Goal: Communication & Community: Ask a question

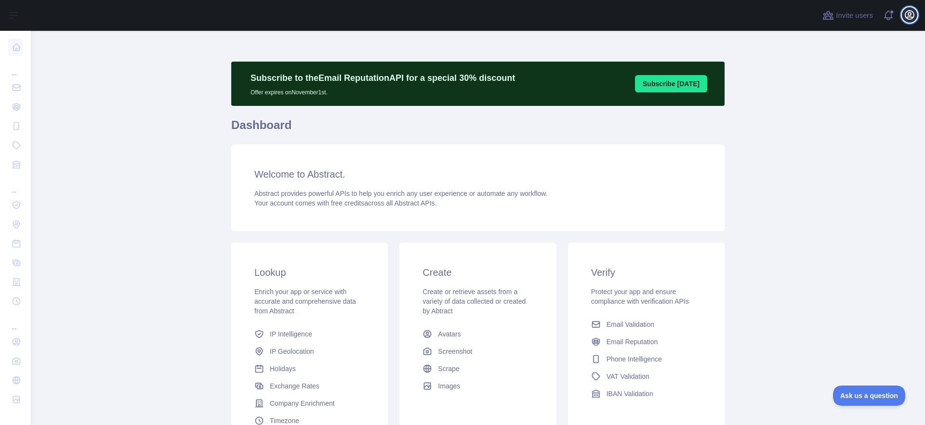
click at [906, 18] on icon "button" at bounding box center [910, 15] width 12 height 12
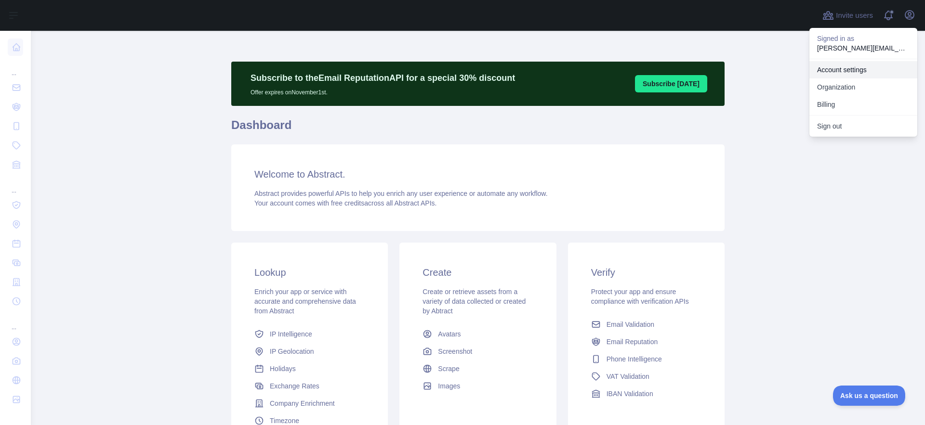
click at [862, 68] on link "Account settings" at bounding box center [864, 69] width 108 height 17
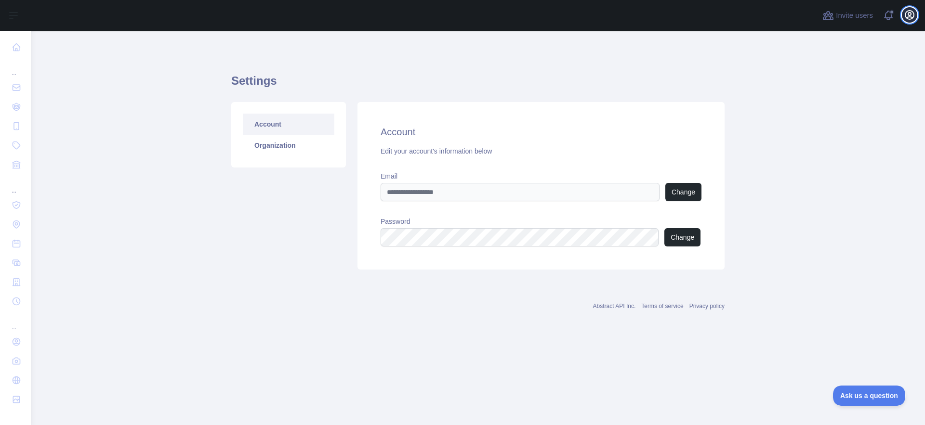
click at [907, 18] on icon "button" at bounding box center [909, 15] width 9 height 9
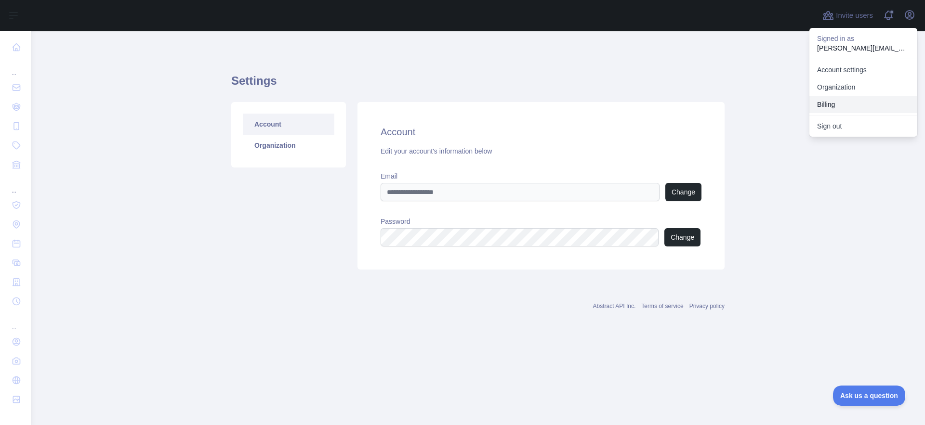
click at [840, 99] on button "Billing" at bounding box center [864, 104] width 108 height 17
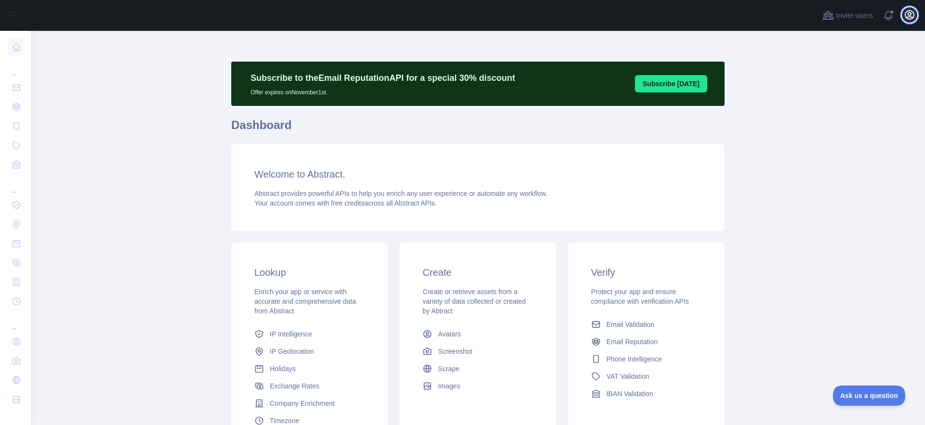
click at [904, 16] on icon "button" at bounding box center [910, 15] width 12 height 12
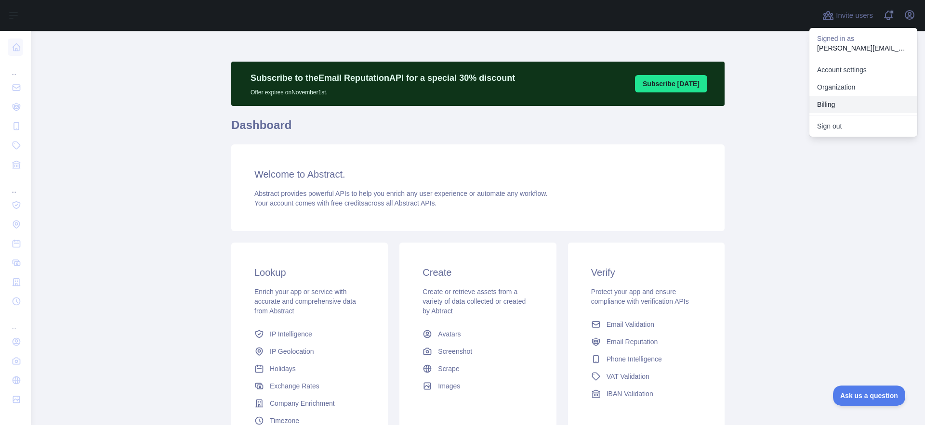
click at [829, 106] on button "Billing" at bounding box center [864, 104] width 108 height 17
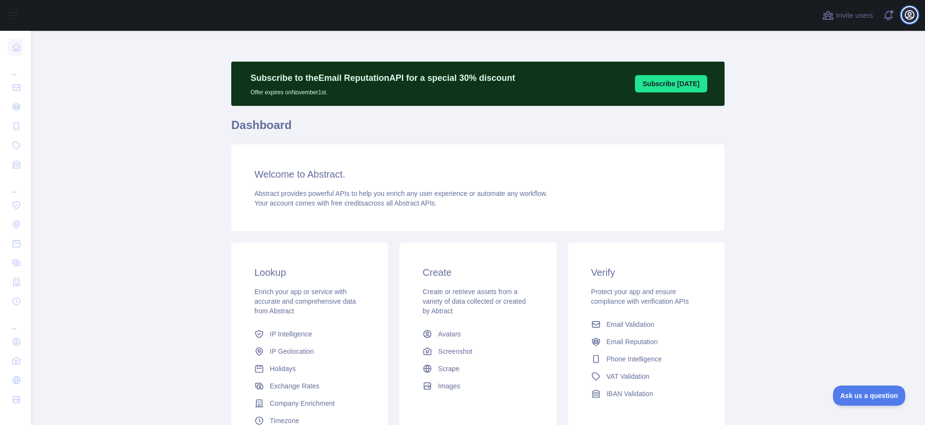
click at [904, 17] on icon "button" at bounding box center [910, 15] width 12 height 12
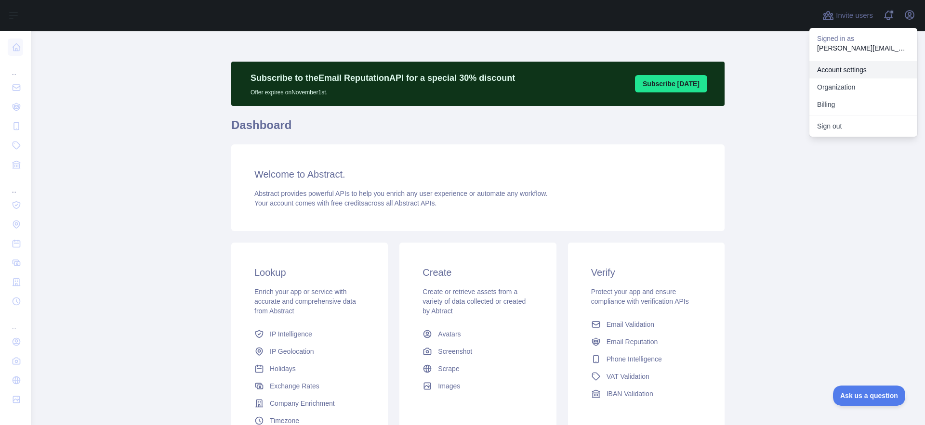
click at [862, 69] on link "Account settings" at bounding box center [864, 69] width 108 height 17
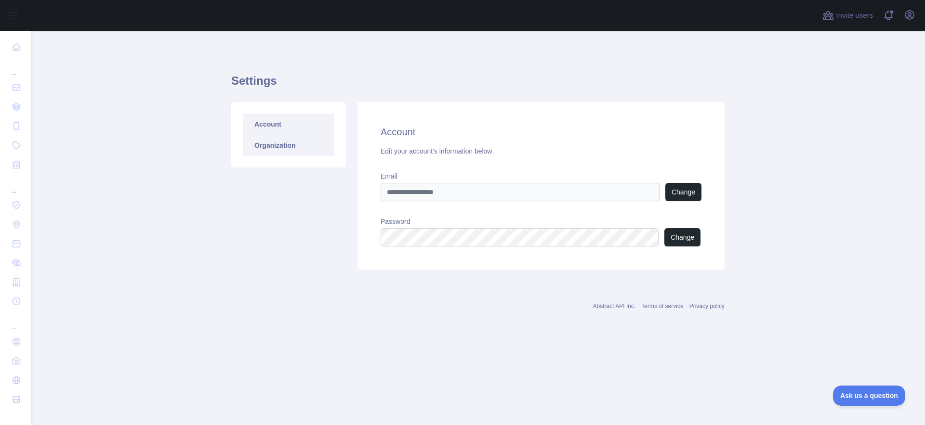
click at [294, 143] on link "Organization" at bounding box center [289, 145] width 92 height 21
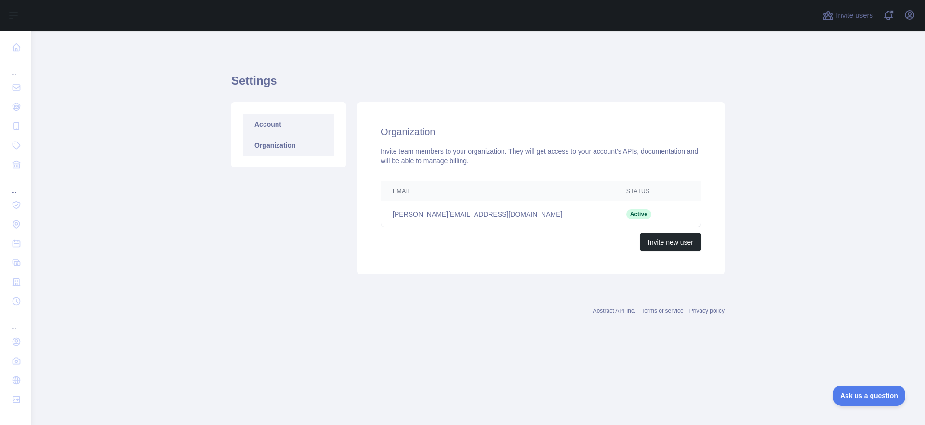
click at [277, 127] on link "Account" at bounding box center [289, 124] width 92 height 21
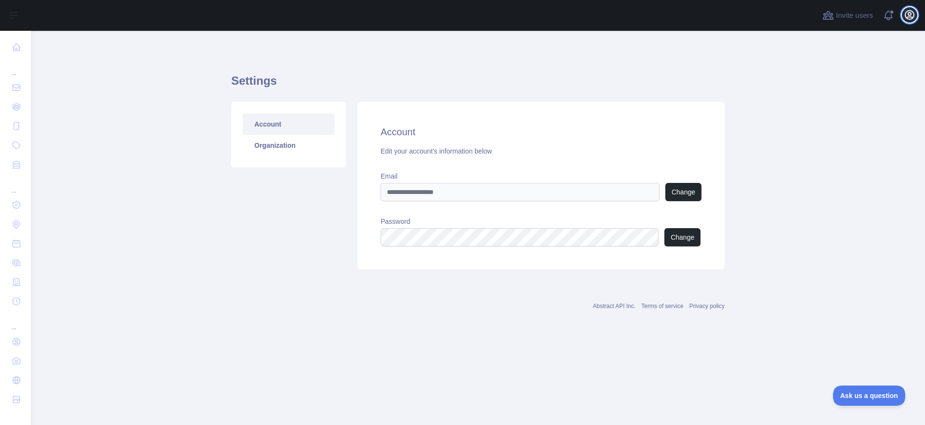
click at [909, 17] on icon "button" at bounding box center [909, 15] width 9 height 9
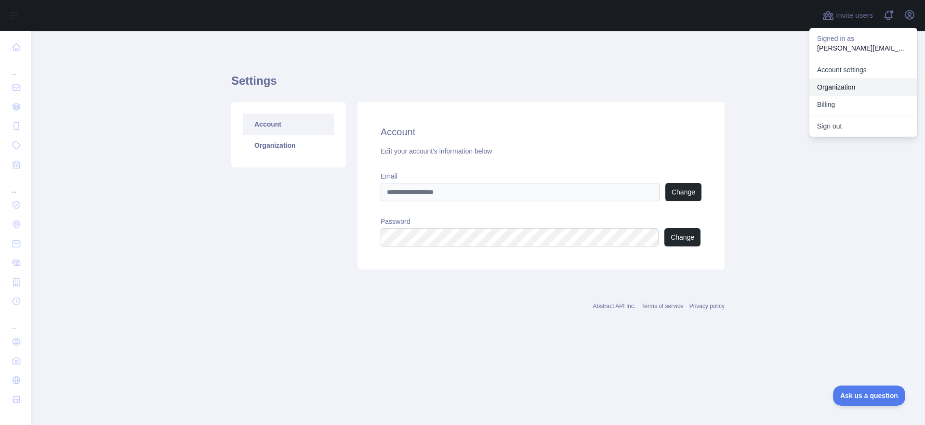
click at [846, 87] on link "Organization" at bounding box center [864, 87] width 108 height 17
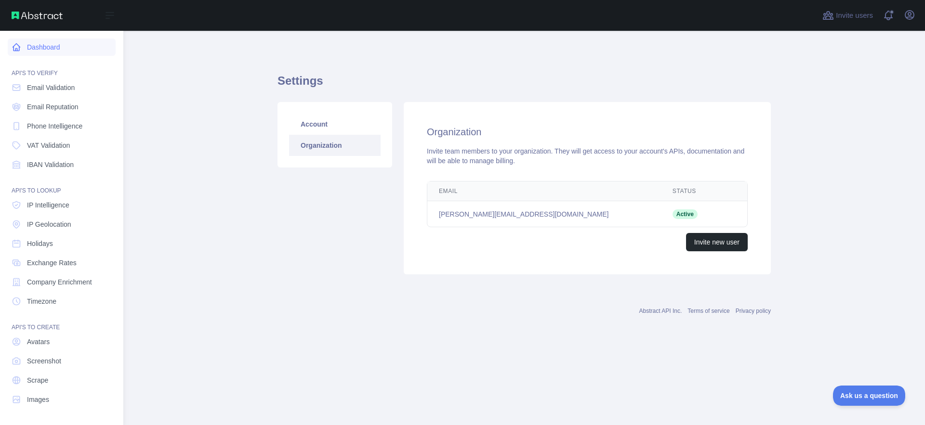
click at [32, 50] on link "Dashboard" at bounding box center [62, 47] width 108 height 17
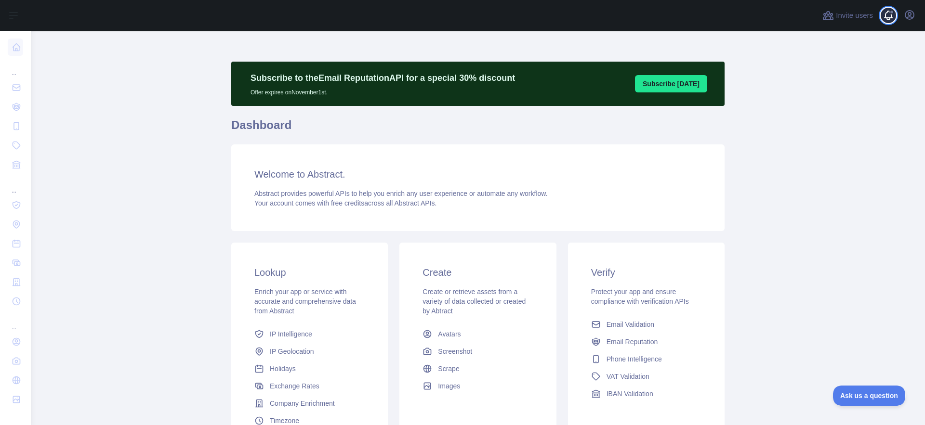
click at [890, 14] on span at bounding box center [892, 15] width 19 height 31
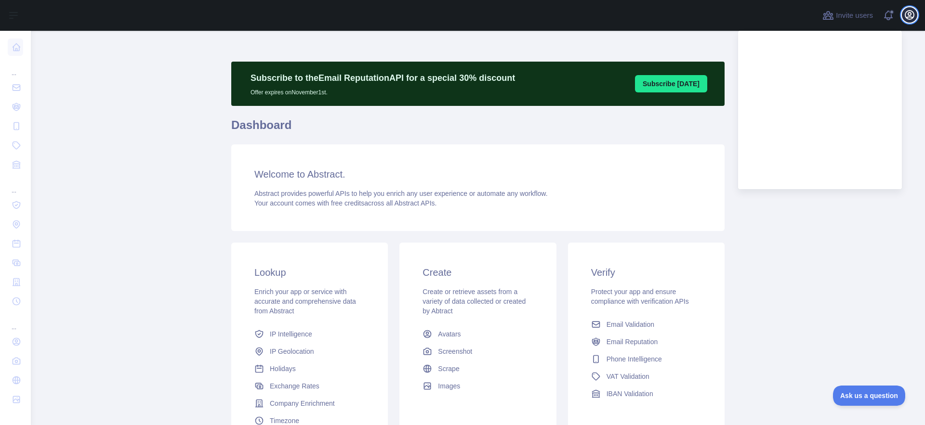
click at [906, 14] on icon "button" at bounding box center [910, 15] width 12 height 12
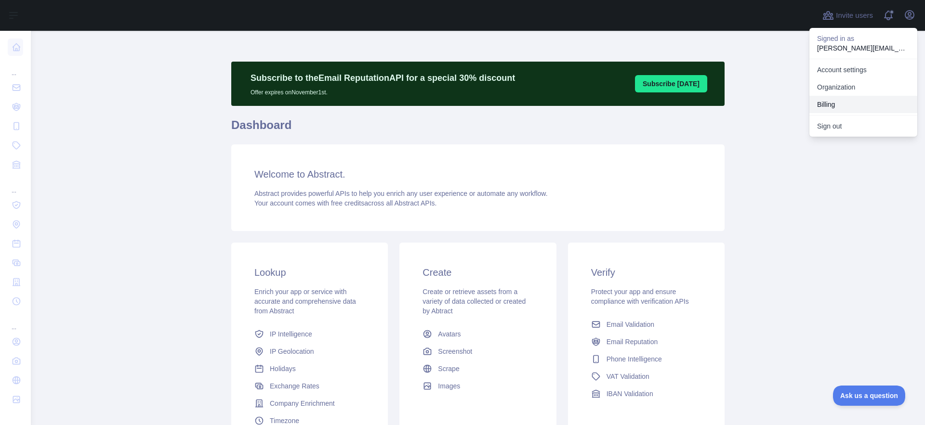
click at [815, 106] on button "Billing" at bounding box center [864, 104] width 108 height 17
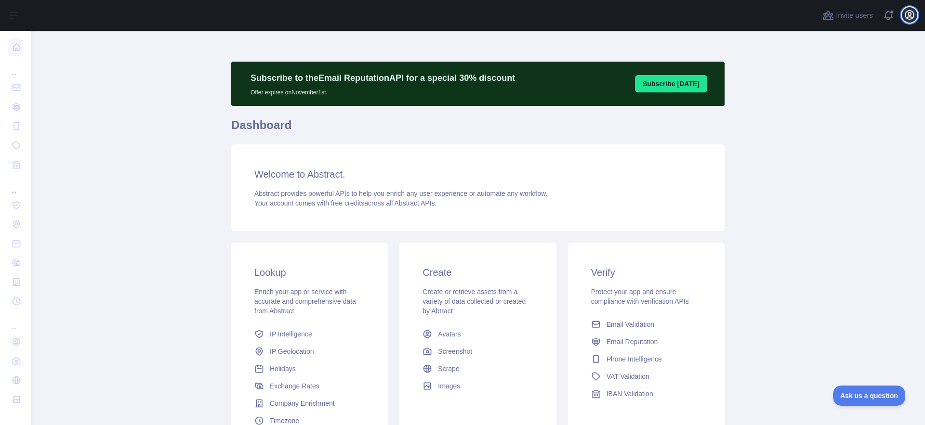
click at [912, 18] on icon "button" at bounding box center [910, 15] width 12 height 12
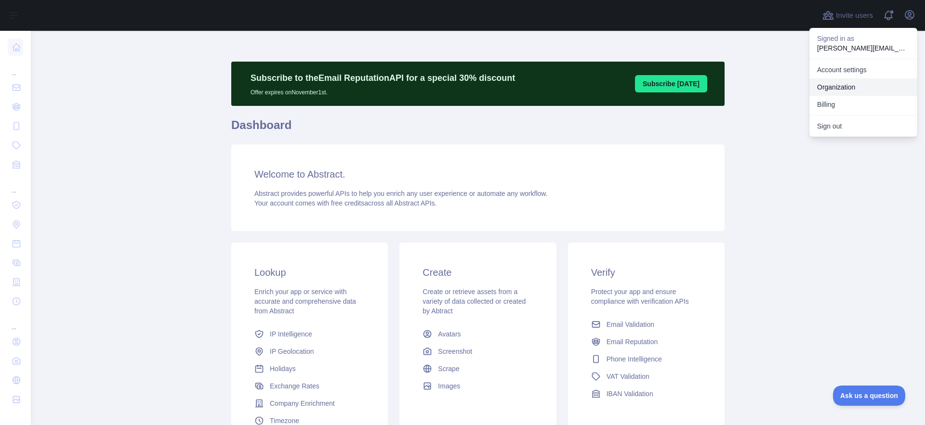
click at [849, 84] on link "Organization" at bounding box center [864, 87] width 108 height 17
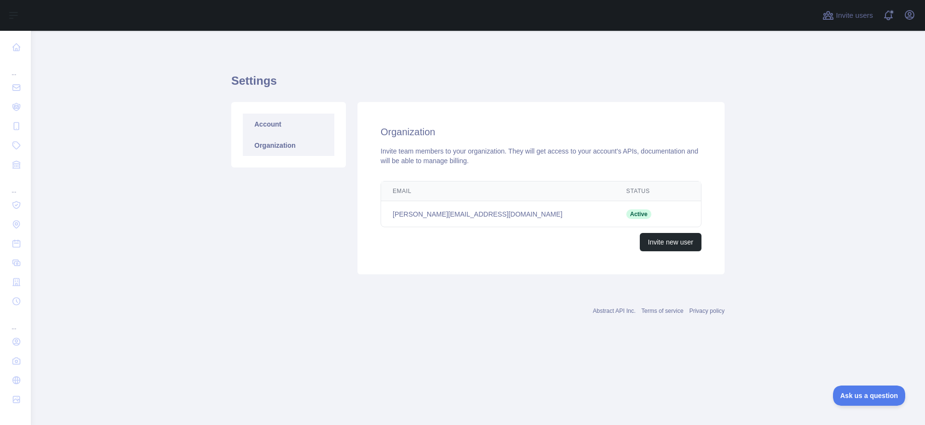
click at [272, 129] on link "Account" at bounding box center [289, 124] width 92 height 21
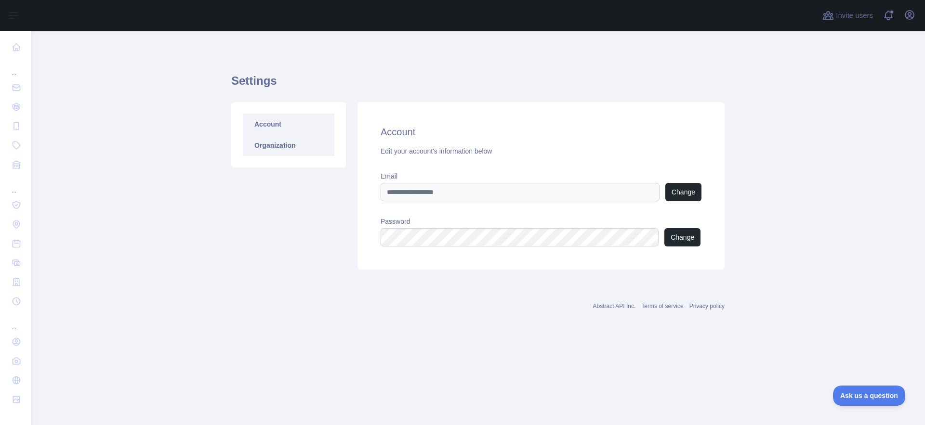
click at [267, 145] on link "Organization" at bounding box center [289, 145] width 92 height 21
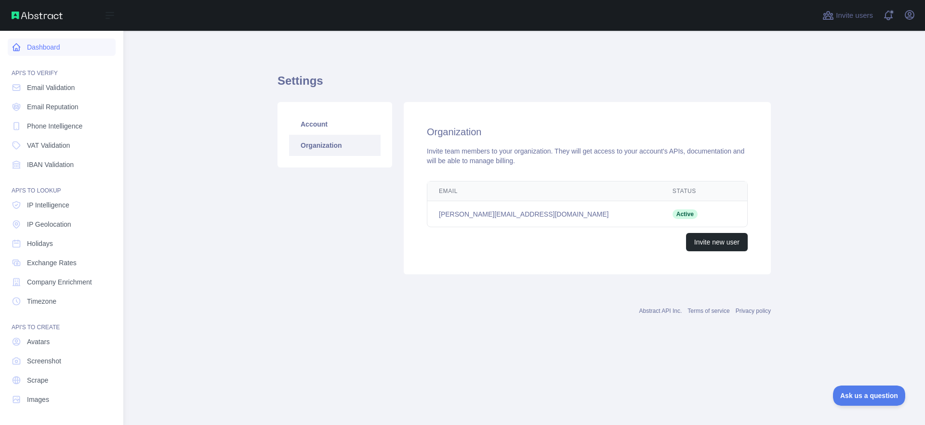
click at [27, 49] on link "Dashboard" at bounding box center [62, 47] width 108 height 17
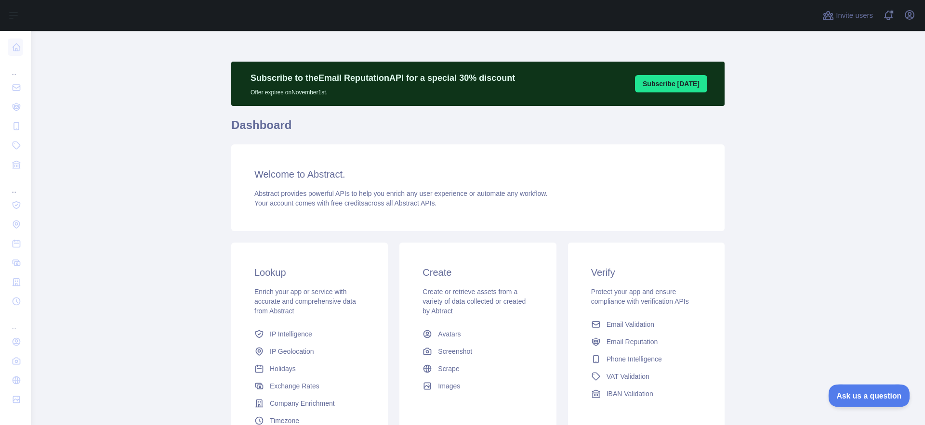
click at [846, 392] on span "Ask us a question" at bounding box center [864, 394] width 72 height 7
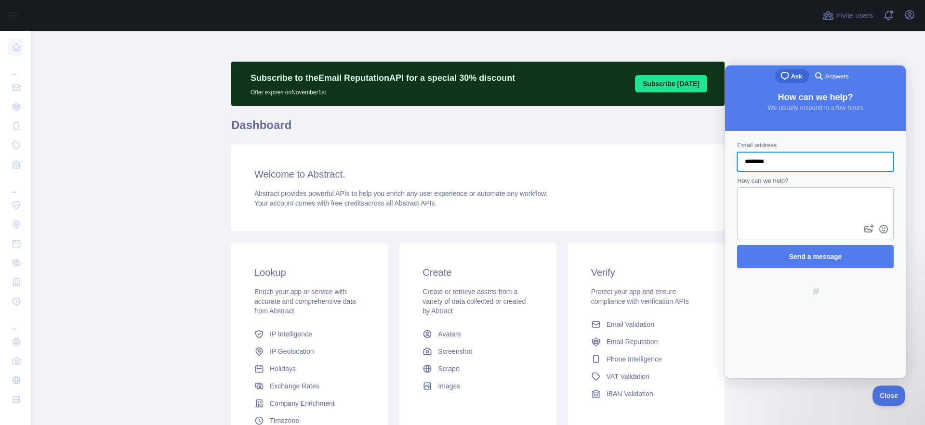
type input "**********"
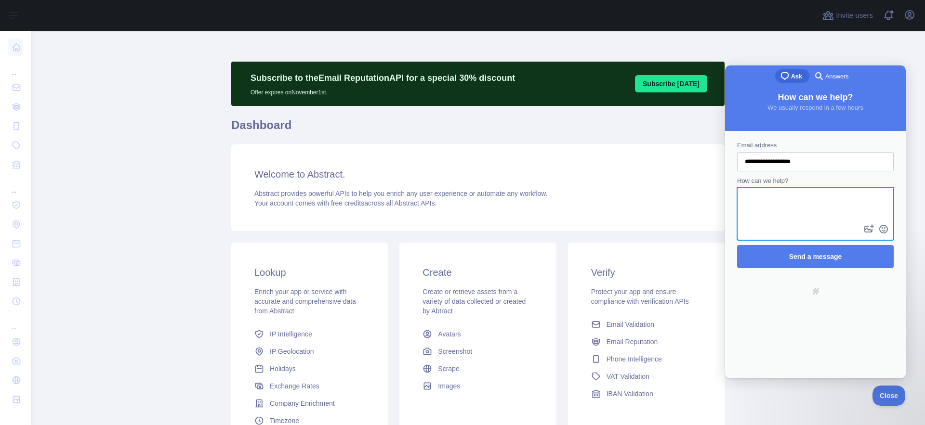
click at [795, 194] on textarea "How can we help?" at bounding box center [815, 205] width 155 height 34
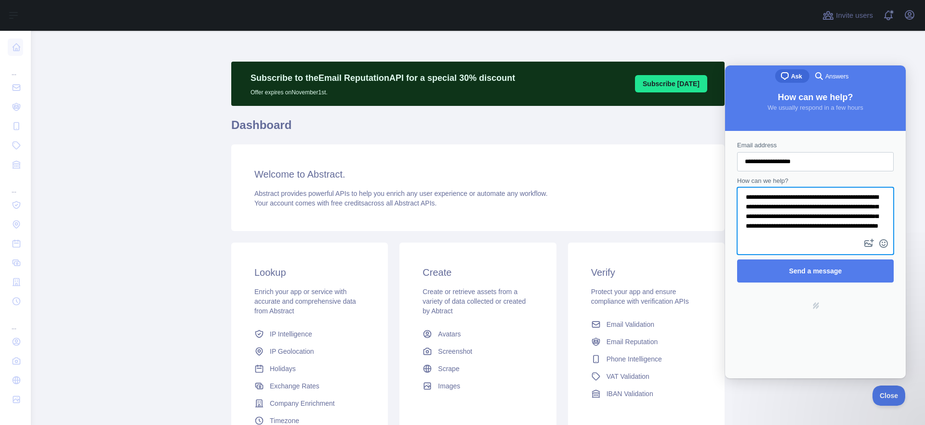
scroll to position [13, 0]
type textarea "**********"
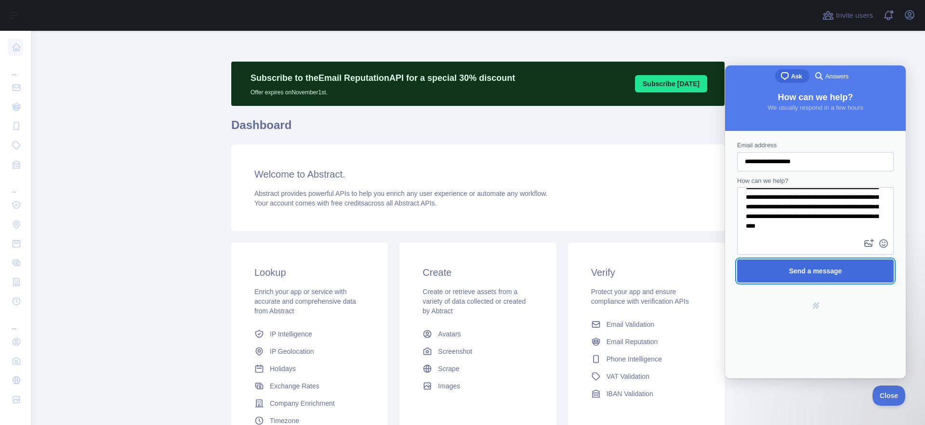
click at [815, 273] on span "Send a message" at bounding box center [815, 271] width 53 height 8
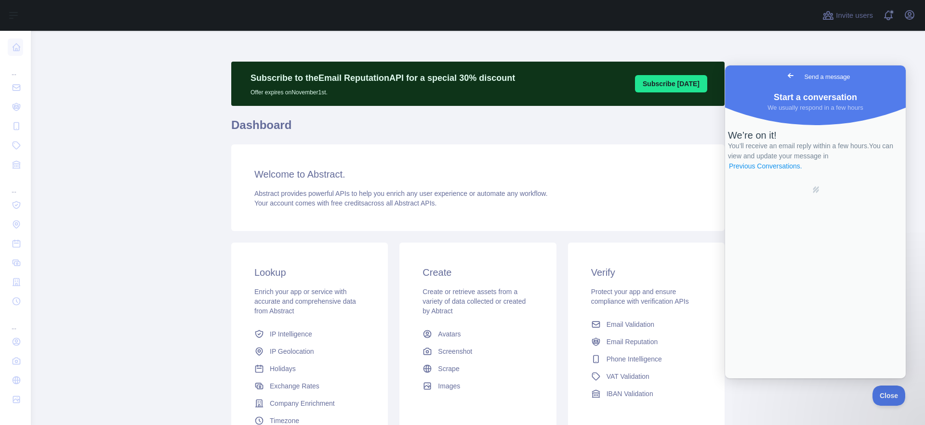
click at [803, 172] on link "Previous Conversations ." at bounding box center [765, 166] width 75 height 10
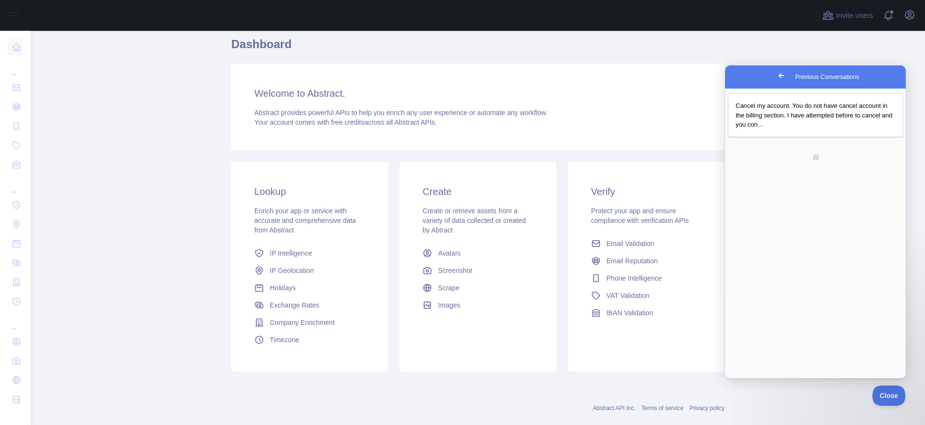
scroll to position [0, 0]
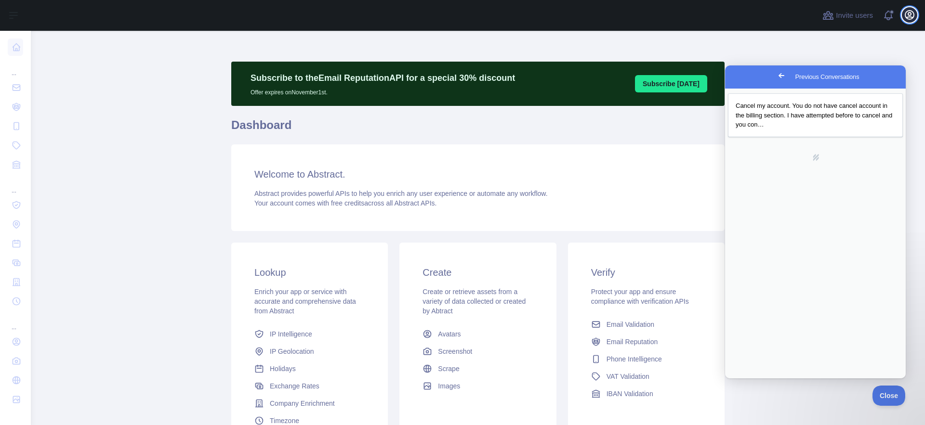
click at [906, 17] on icon "button" at bounding box center [909, 15] width 9 height 9
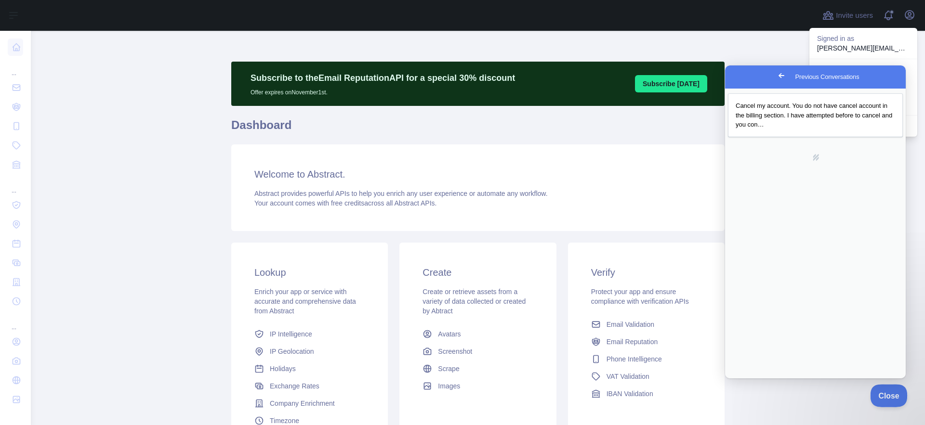
click at [888, 395] on span "Close" at bounding box center [886, 394] width 33 height 7
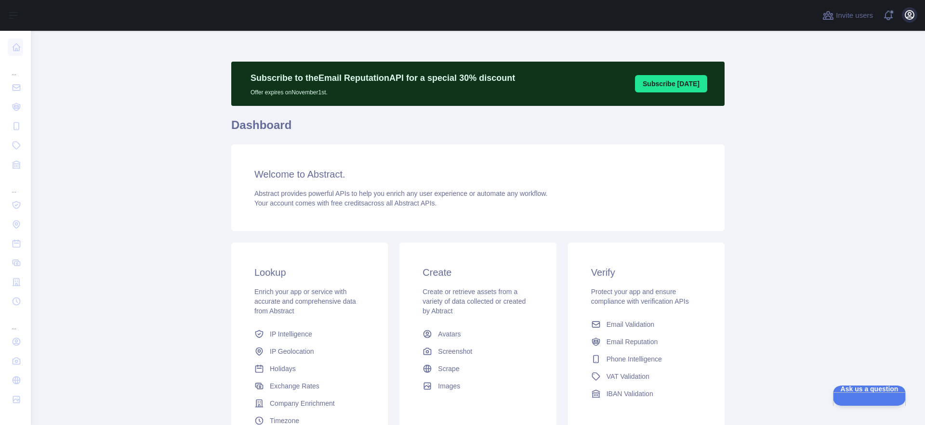
click at [909, 17] on icon "button" at bounding box center [909, 15] width 9 height 9
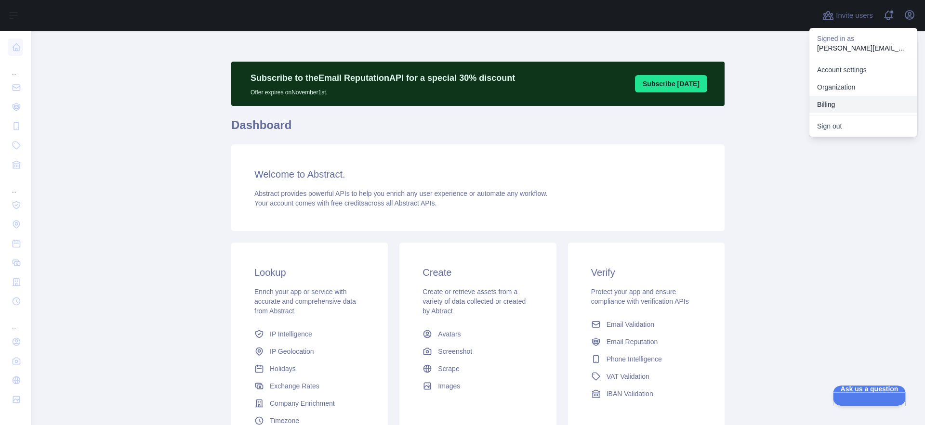
click at [836, 105] on button "Billing" at bounding box center [864, 104] width 108 height 17
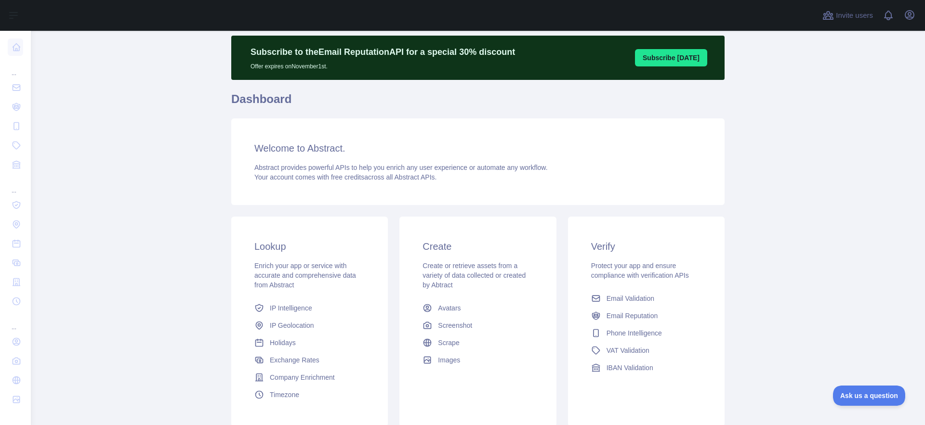
scroll to position [99, 0]
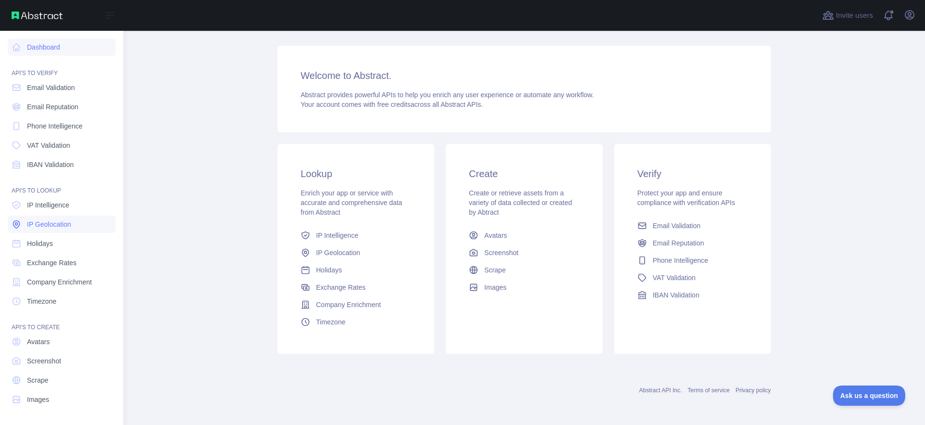
click at [35, 223] on span "IP Geolocation" at bounding box center [49, 225] width 44 height 10
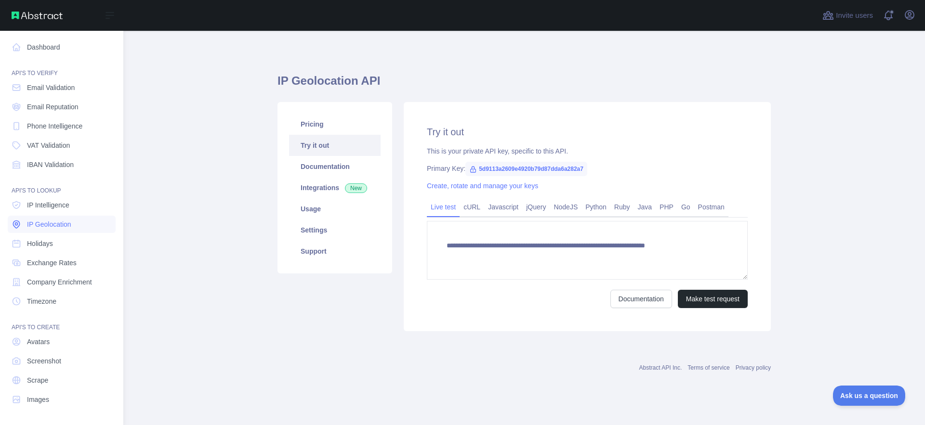
type textarea "**********"
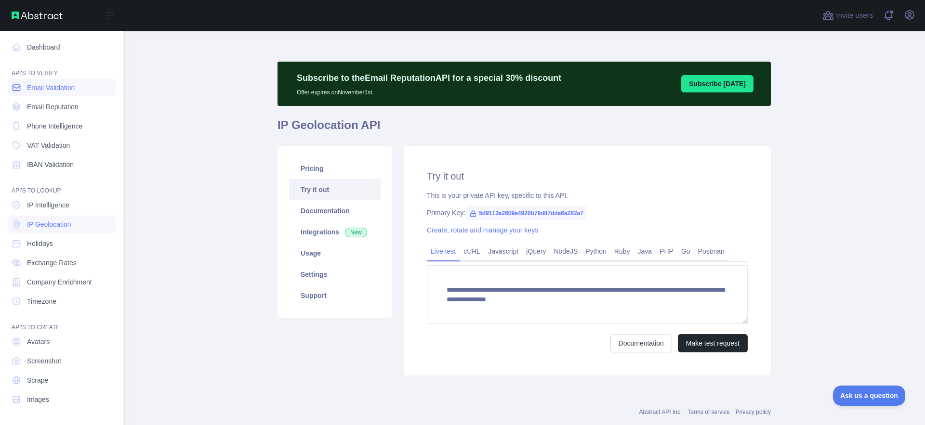
click at [28, 89] on span "Email Validation" at bounding box center [51, 88] width 48 height 10
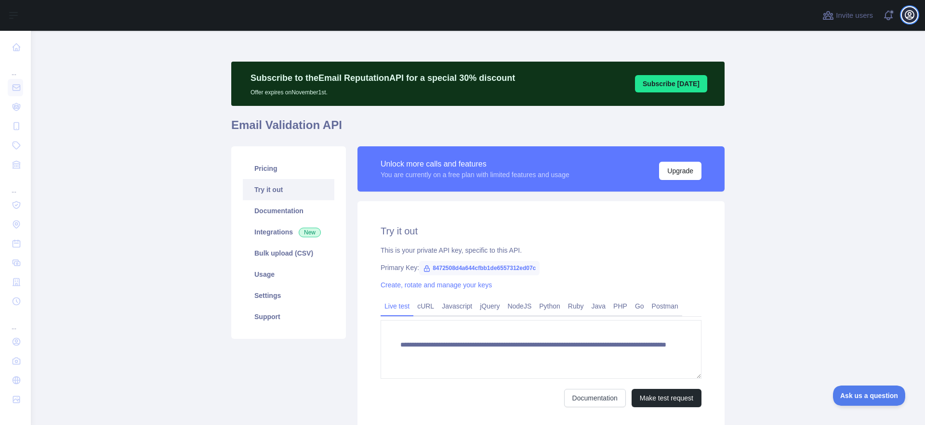
click at [905, 18] on icon "button" at bounding box center [910, 15] width 12 height 12
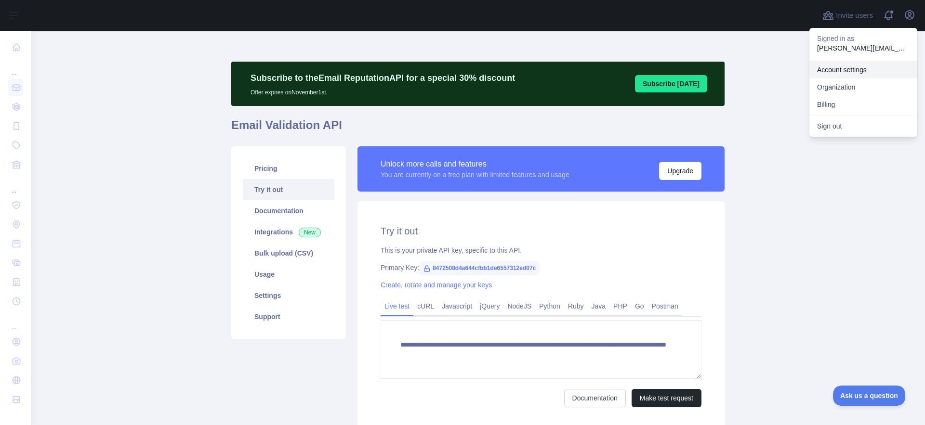
click at [840, 67] on link "Account settings" at bounding box center [864, 69] width 108 height 17
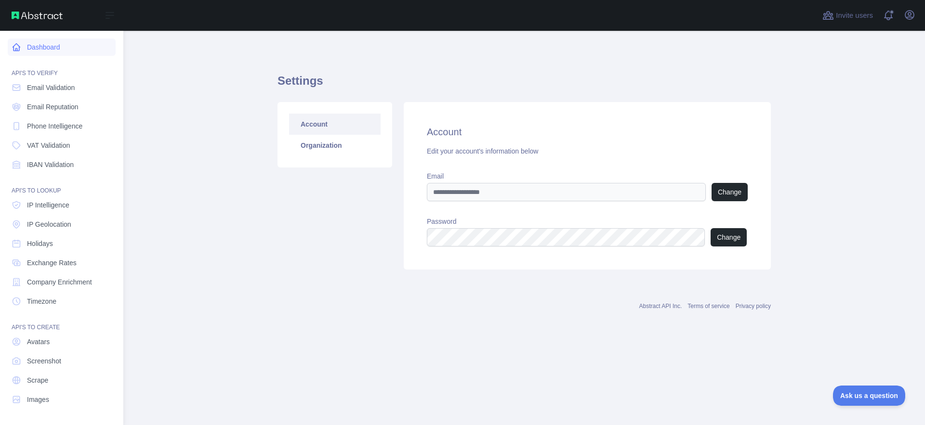
click at [22, 47] on link "Dashboard" at bounding box center [62, 47] width 108 height 17
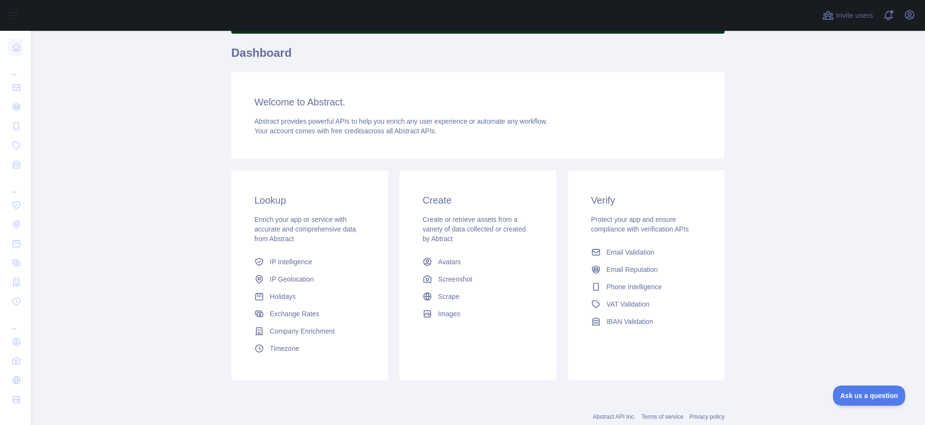
scroll to position [99, 0]
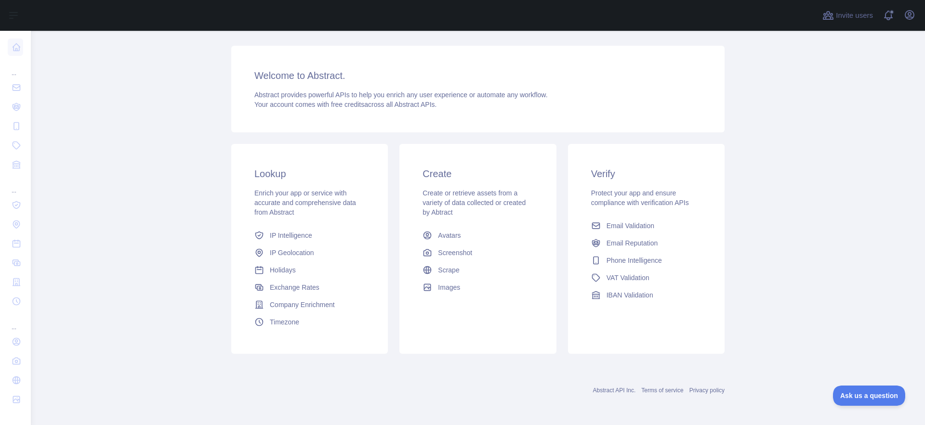
click at [662, 391] on link "Terms of service" at bounding box center [662, 390] width 42 height 7
